Goal: Information Seeking & Learning: Learn about a topic

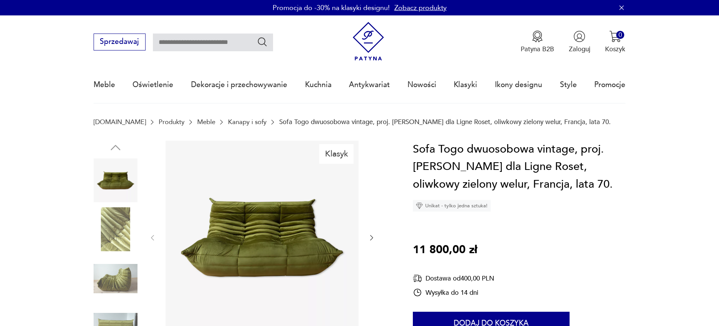
click at [366, 48] on img at bounding box center [368, 41] width 39 height 39
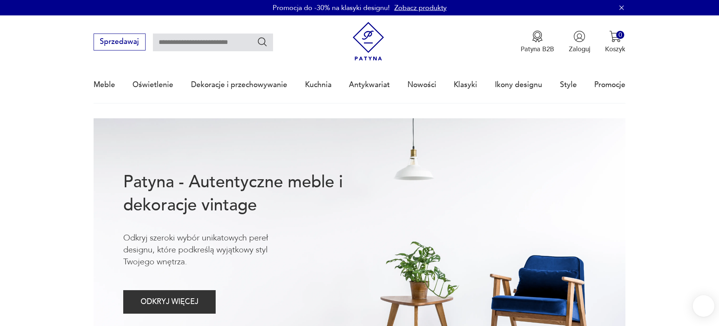
click at [410, 8] on link "Zobacz produkty" at bounding box center [420, 8] width 52 height 10
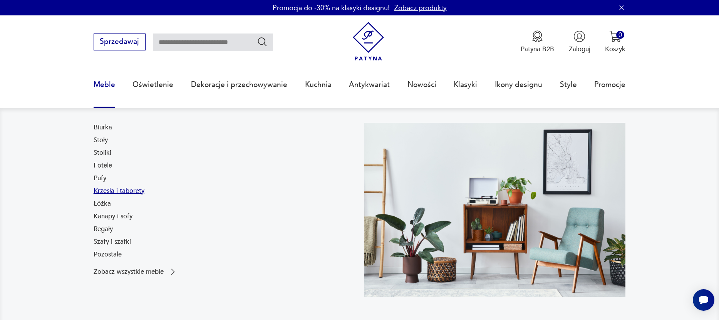
click at [118, 191] on link "Krzesła i taborety" at bounding box center [119, 190] width 51 height 9
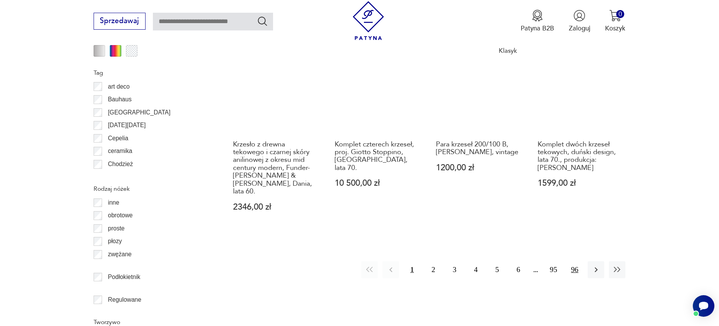
scroll to position [1038, 0]
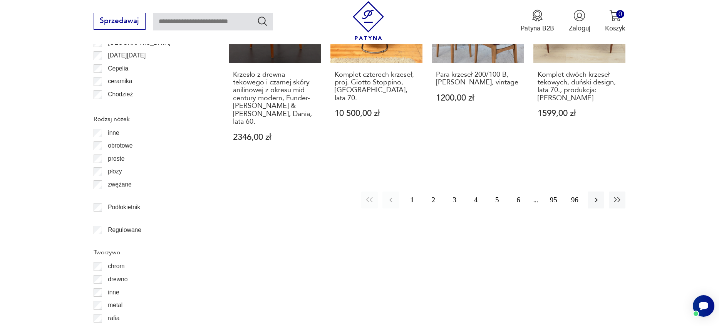
click at [435, 191] on button "2" at bounding box center [433, 199] width 17 height 17
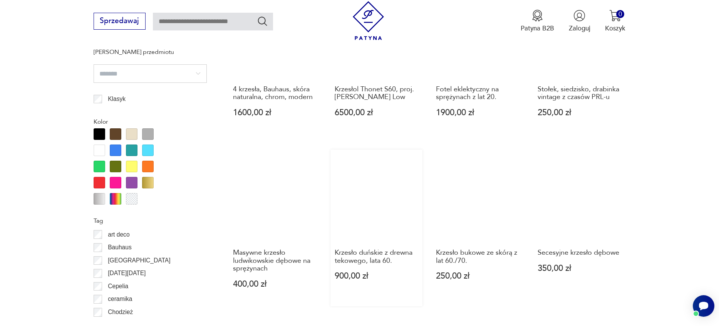
scroll to position [834, 0]
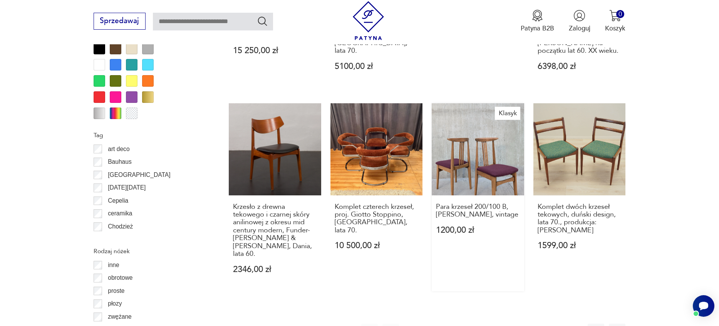
scroll to position [1026, 0]
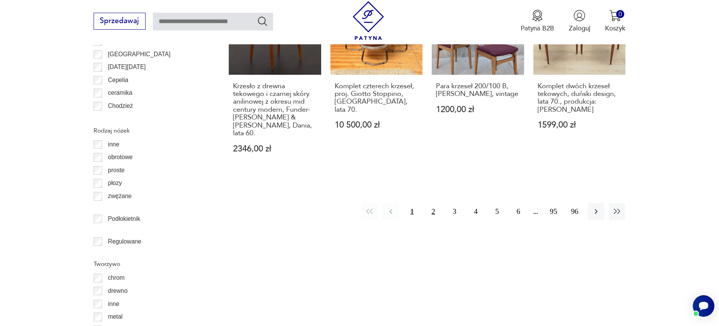
click at [431, 203] on button "2" at bounding box center [433, 211] width 17 height 17
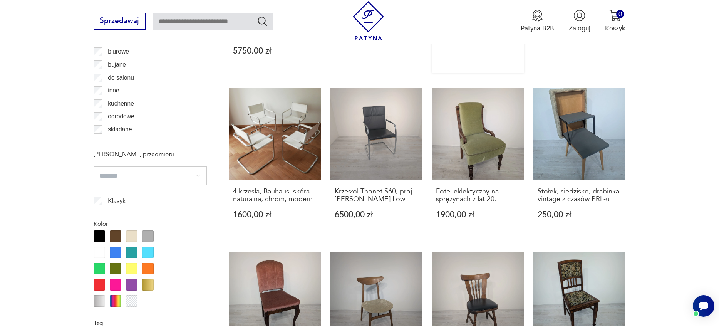
scroll to position [949, 0]
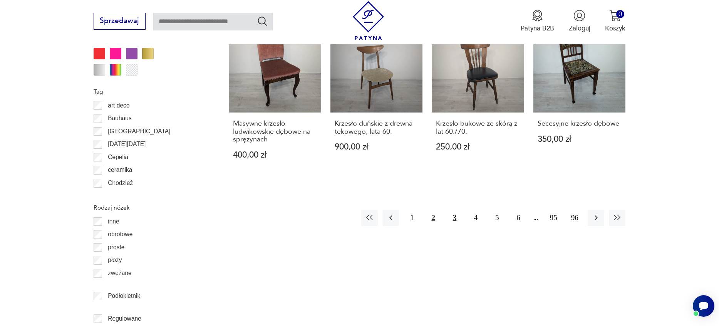
click at [453, 209] on button "3" at bounding box center [454, 217] width 17 height 17
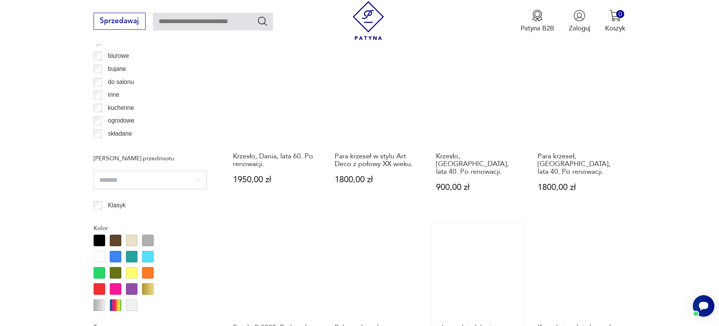
scroll to position [872, 0]
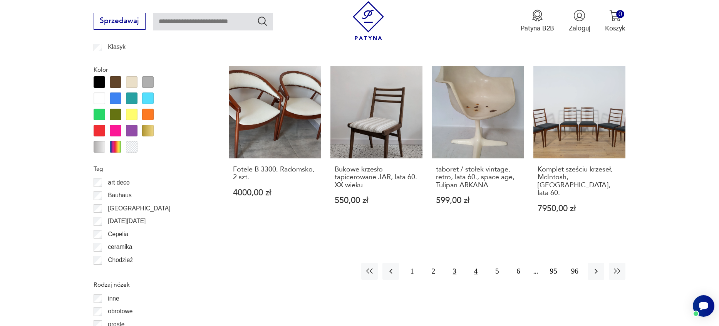
click at [474, 263] on button "4" at bounding box center [475, 271] width 17 height 17
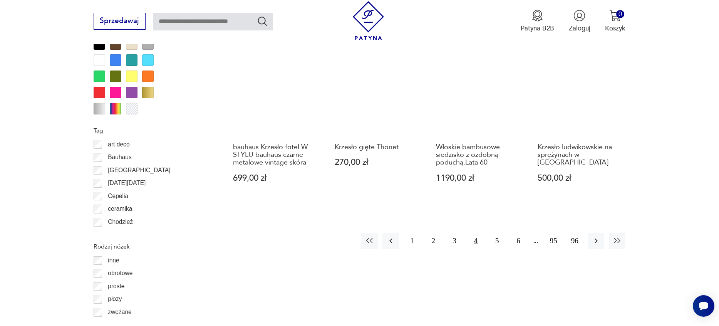
scroll to position [911, 0]
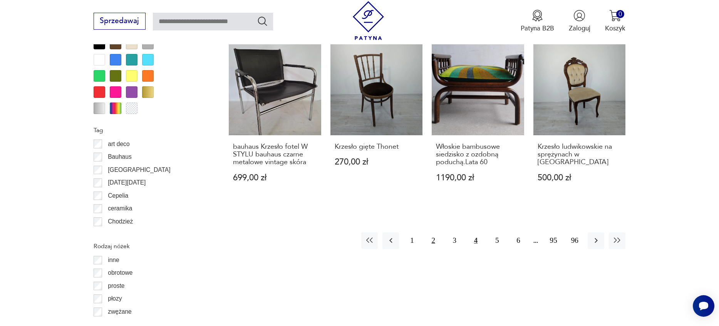
click at [436, 232] on button "2" at bounding box center [433, 240] width 17 height 17
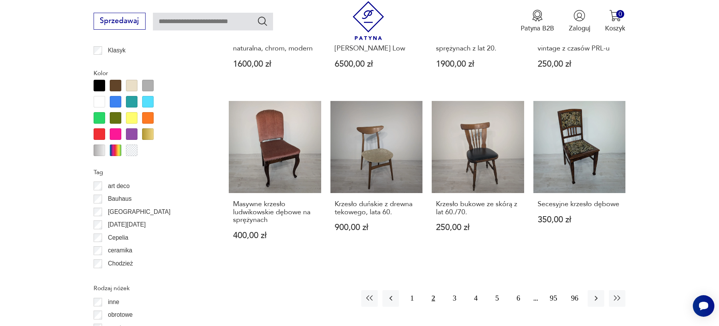
scroll to position [911, 0]
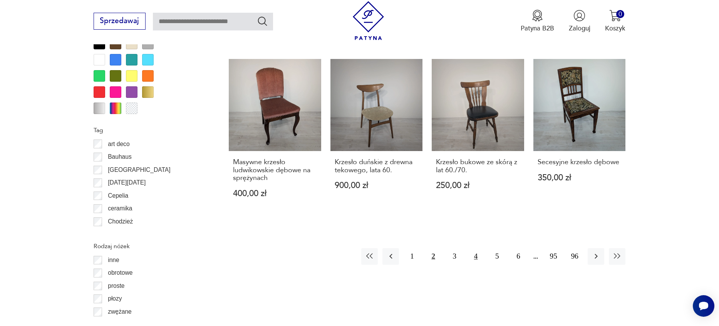
click at [476, 248] on button "4" at bounding box center [475, 256] width 17 height 17
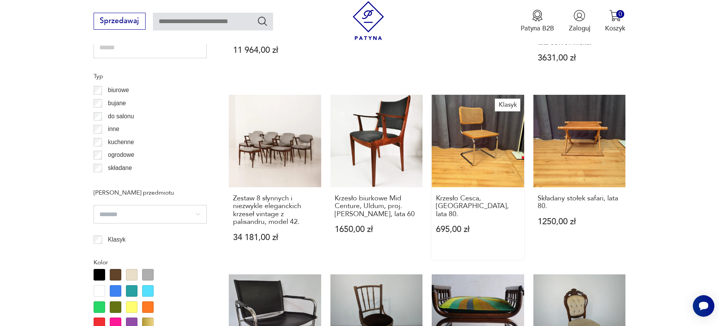
scroll to position [911, 0]
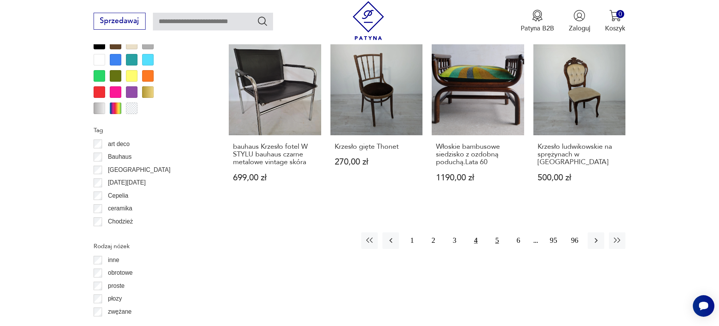
click at [500, 232] on button "5" at bounding box center [496, 240] width 17 height 17
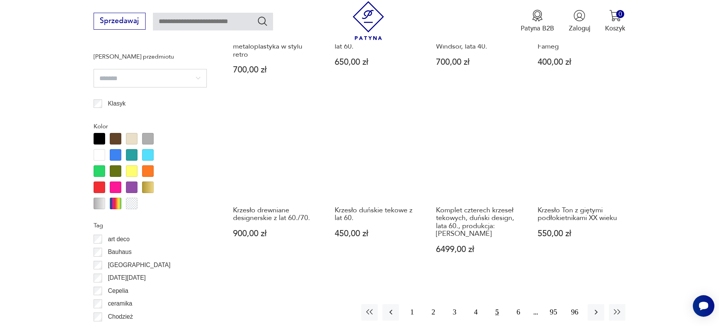
scroll to position [911, 0]
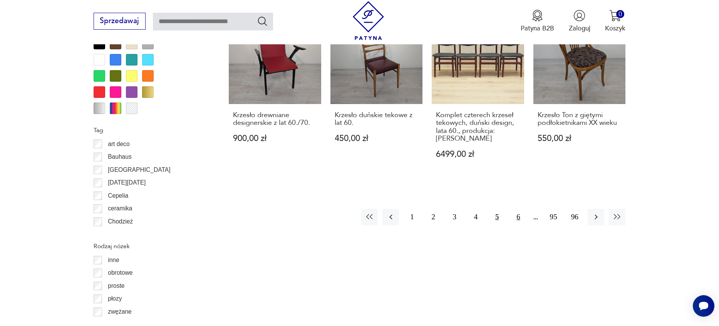
click at [517, 209] on button "6" at bounding box center [518, 217] width 17 height 17
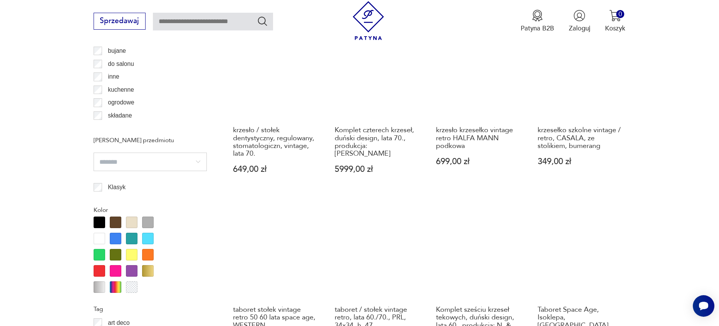
scroll to position [834, 0]
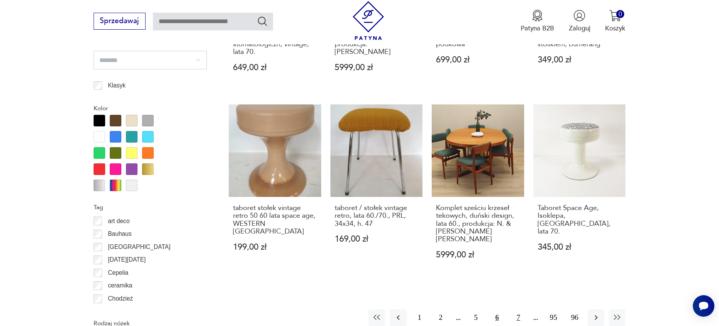
click at [517, 309] on button "7" at bounding box center [518, 317] width 17 height 17
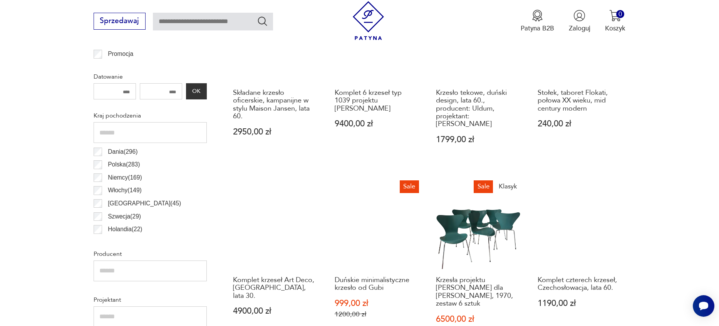
scroll to position [410, 0]
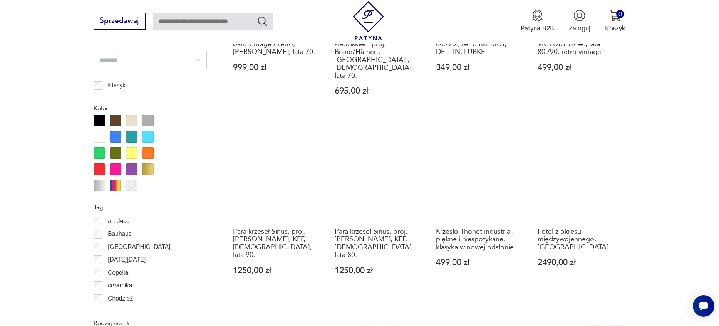
scroll to position [1026, 0]
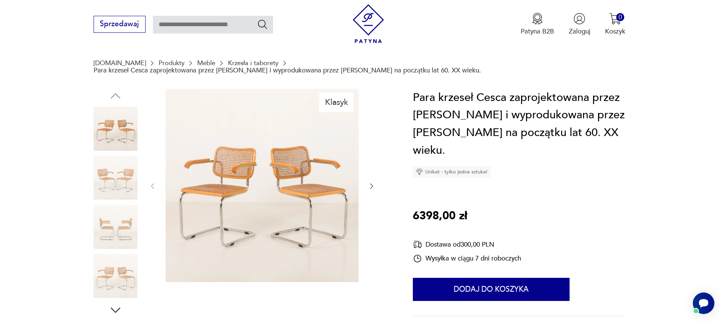
scroll to position [77, 0]
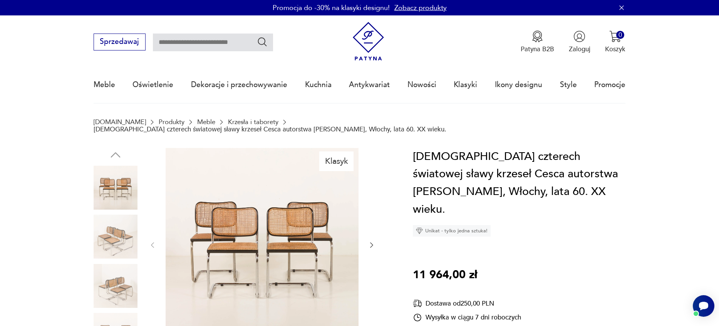
click at [370, 241] on icon "button" at bounding box center [372, 245] width 8 height 8
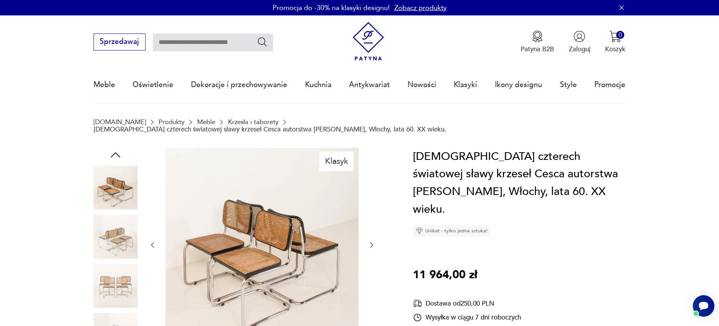
click at [370, 241] on icon "button" at bounding box center [372, 245] width 8 height 8
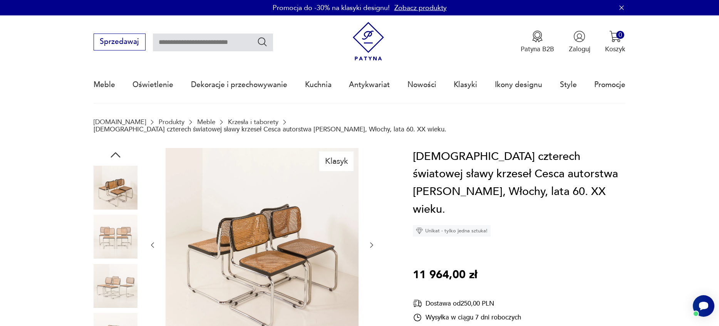
click at [370, 241] on icon "button" at bounding box center [372, 245] width 8 height 8
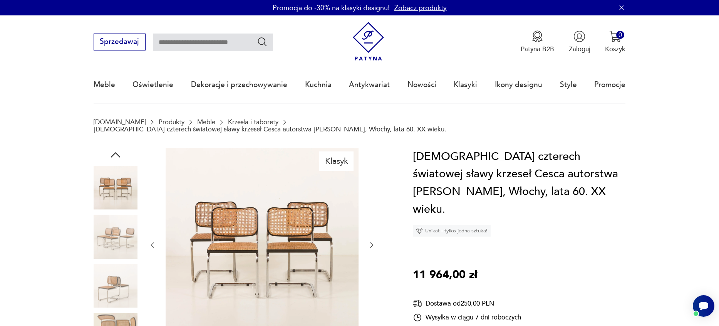
click at [370, 241] on icon "button" at bounding box center [372, 245] width 8 height 8
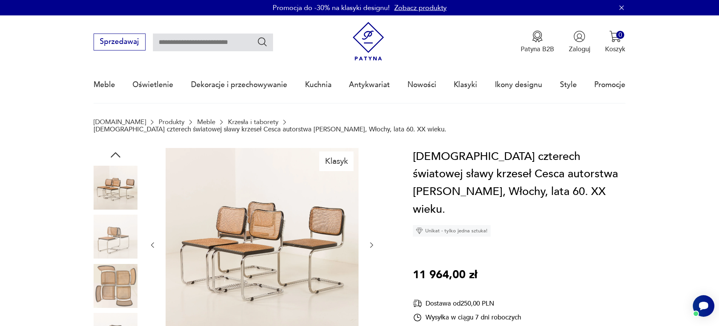
click at [370, 241] on icon "button" at bounding box center [372, 245] width 8 height 8
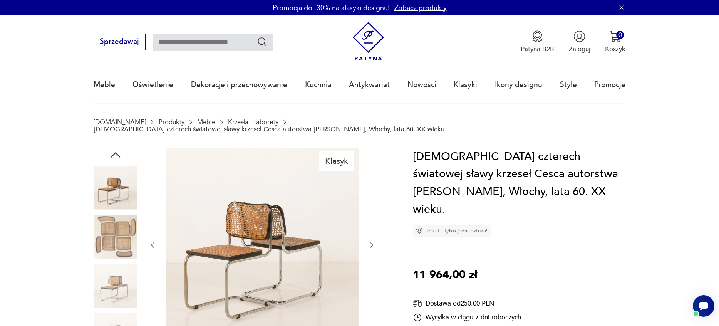
click at [370, 241] on icon "button" at bounding box center [372, 245] width 8 height 8
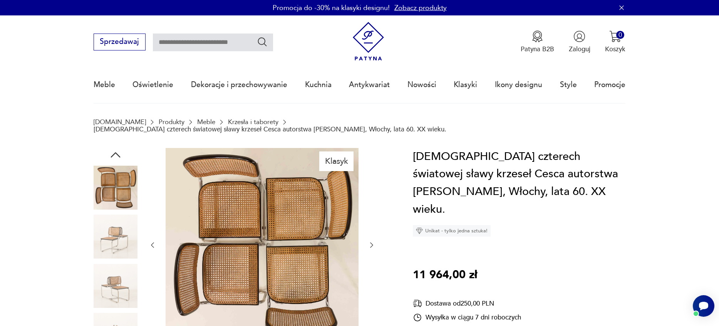
click at [370, 241] on icon "button" at bounding box center [372, 245] width 8 height 8
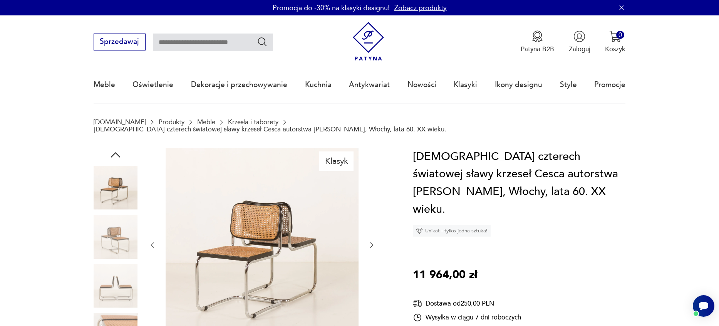
click at [370, 241] on icon "button" at bounding box center [372, 245] width 8 height 8
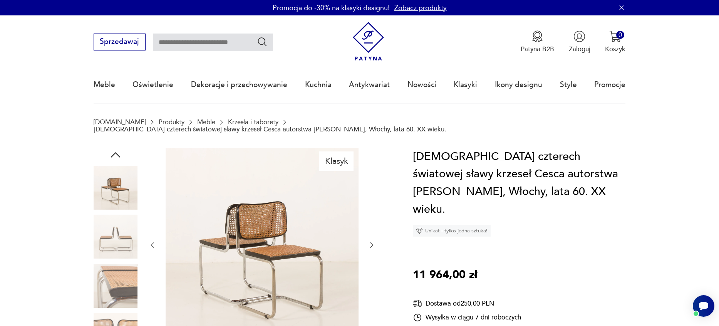
click at [370, 241] on icon "button" at bounding box center [372, 245] width 8 height 8
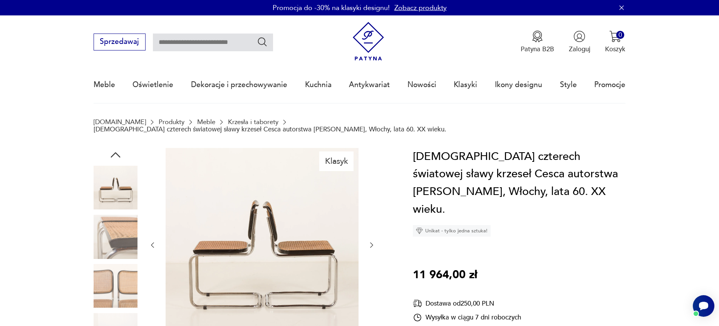
click at [370, 241] on icon "button" at bounding box center [372, 245] width 8 height 8
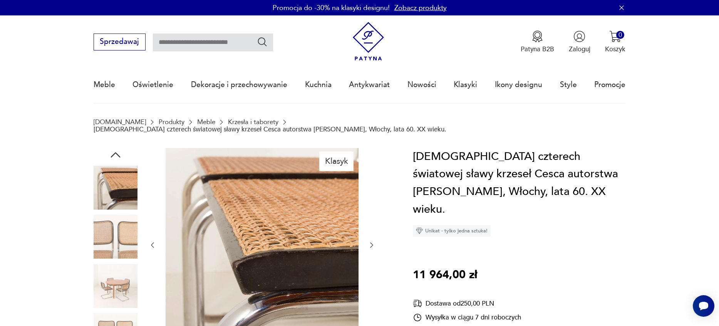
click at [370, 241] on icon "button" at bounding box center [372, 245] width 8 height 8
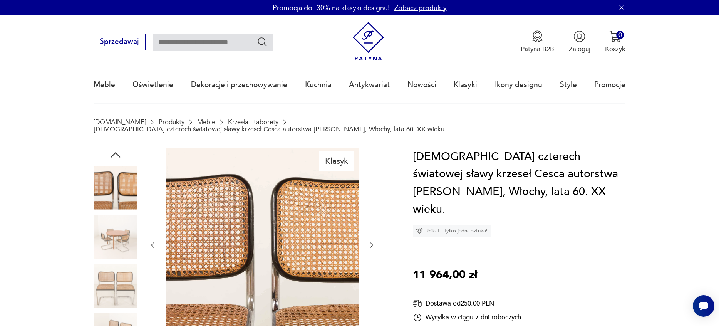
click at [370, 241] on icon "button" at bounding box center [372, 245] width 8 height 8
